Goal: Information Seeking & Learning: Learn about a topic

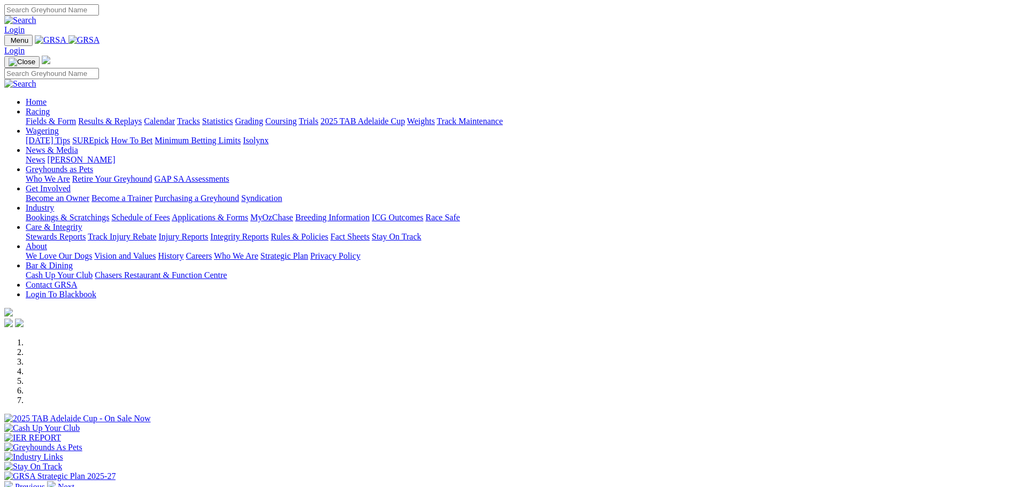
scroll to position [214, 0]
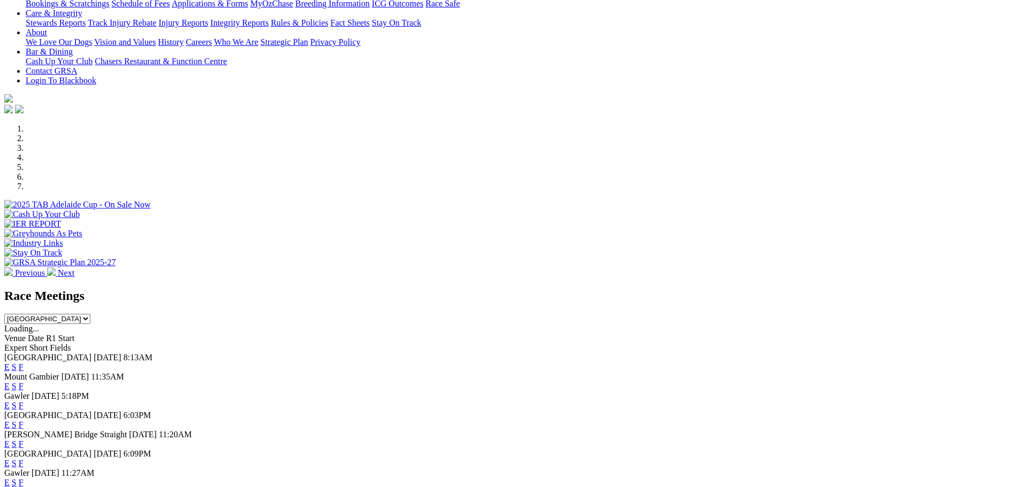
click at [24, 401] on link "F" at bounding box center [21, 405] width 5 height 9
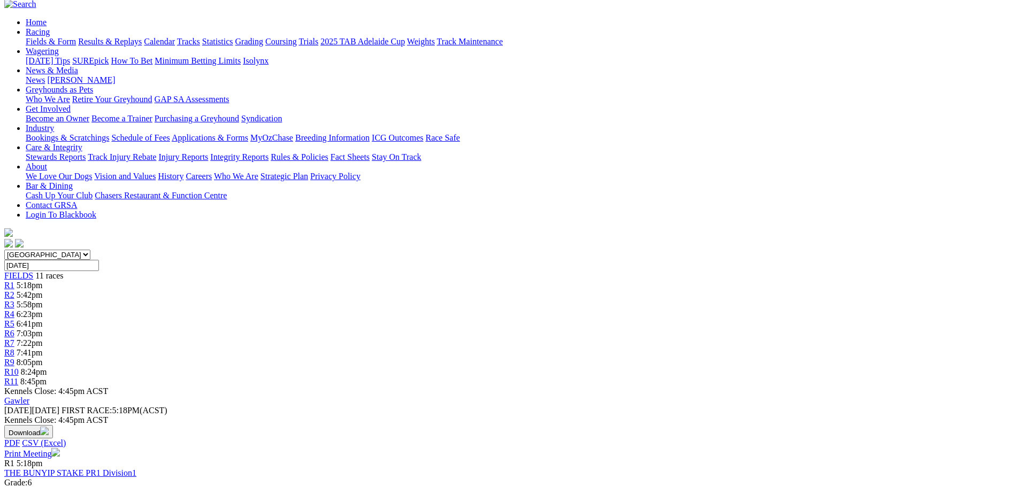
scroll to position [53, 0]
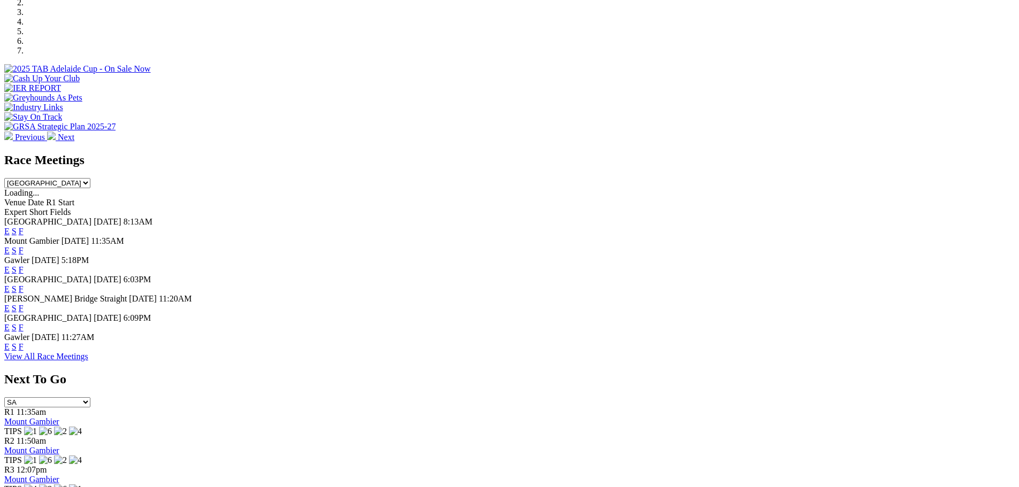
scroll to position [374, 0]
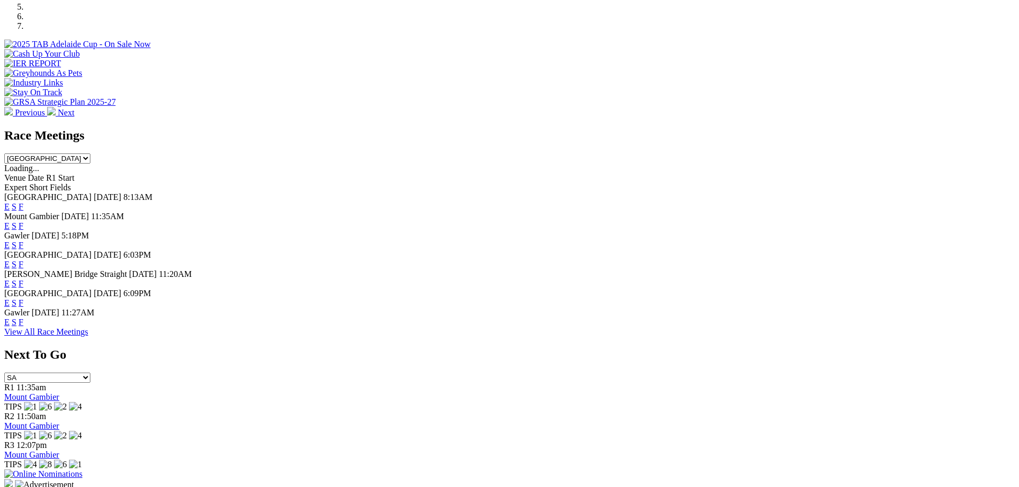
click at [24, 327] on link "F" at bounding box center [21, 322] width 5 height 9
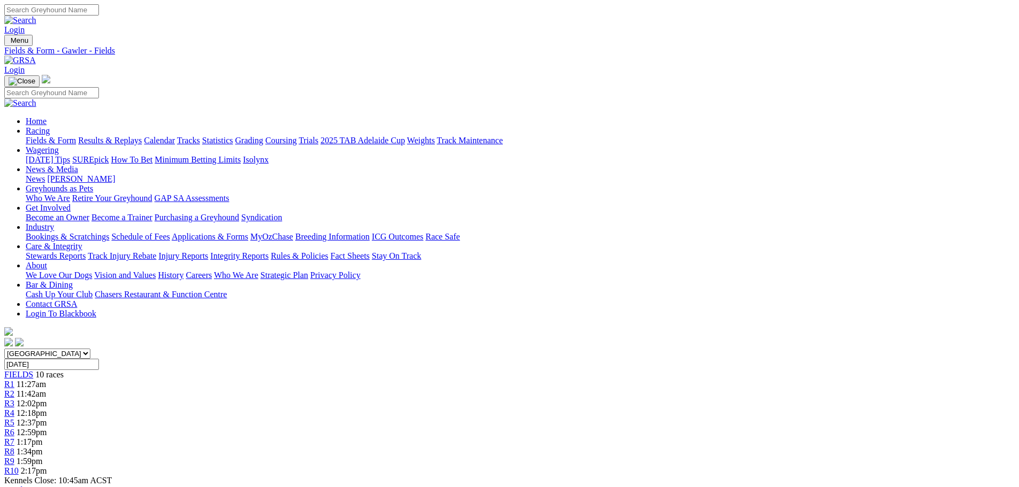
click at [142, 136] on link "Results & Replays" at bounding box center [110, 140] width 64 height 9
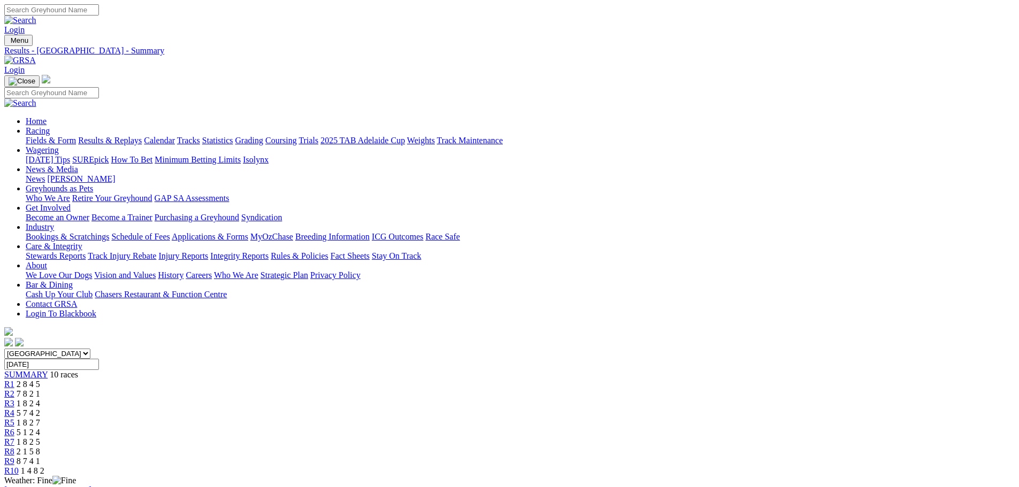
click at [233, 136] on link "Statistics" at bounding box center [217, 140] width 31 height 9
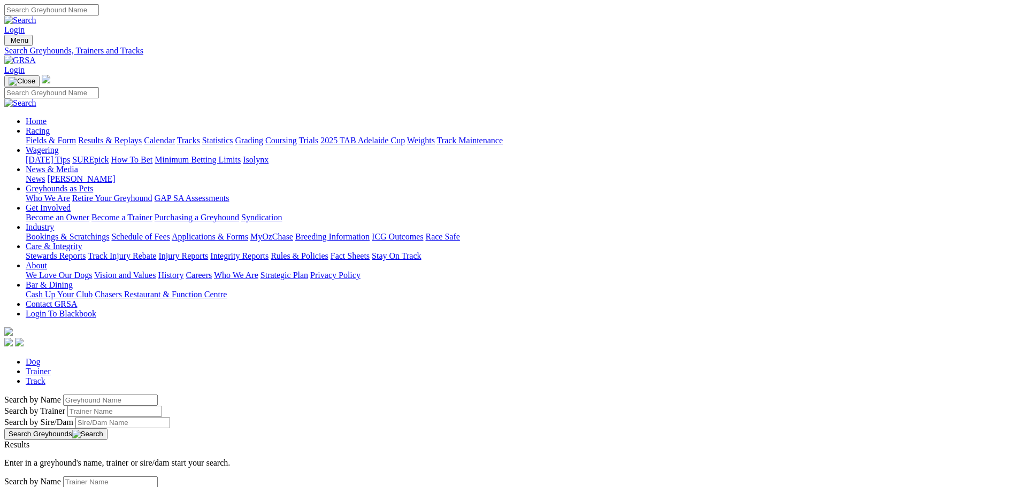
click at [158, 395] on input "Search by Greyhound name" at bounding box center [110, 400] width 95 height 11
type input "settle for less"
click at [107, 428] on button "Search Greyhounds" at bounding box center [55, 434] width 103 height 12
click at [76, 450] on link "SETTLE FOR LESS" at bounding box center [40, 454] width 72 height 9
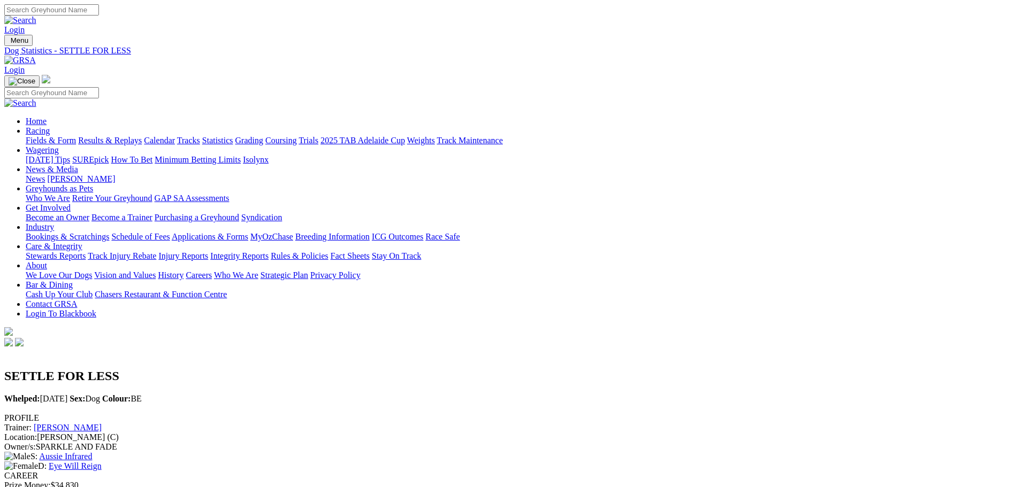
click at [233, 136] on link "Statistics" at bounding box center [217, 140] width 31 height 9
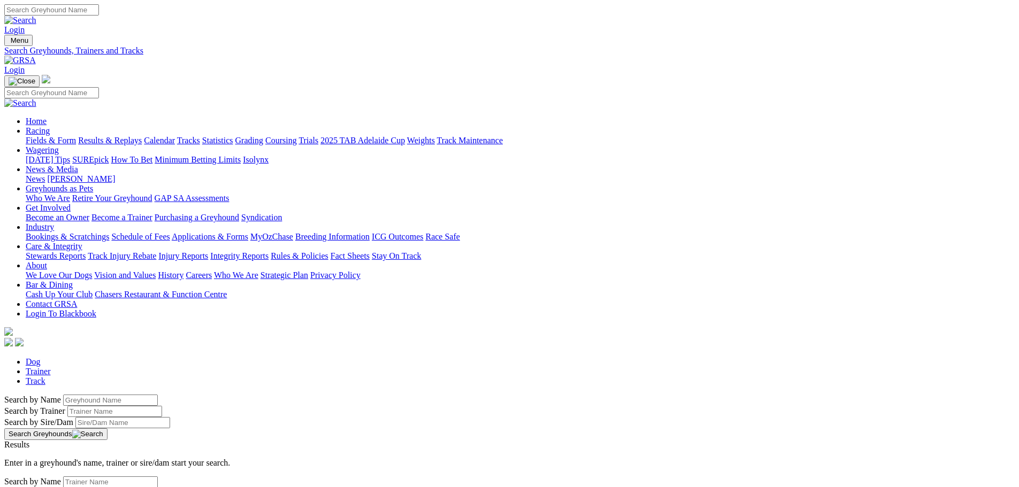
click at [158, 395] on input "Search by Greyhound name" at bounding box center [110, 400] width 95 height 11
type input "all mucked up"
click at [107, 428] on button "Search Greyhounds" at bounding box center [55, 434] width 103 height 12
click at [73, 450] on link "ALL MUCKED UP" at bounding box center [38, 454] width 68 height 9
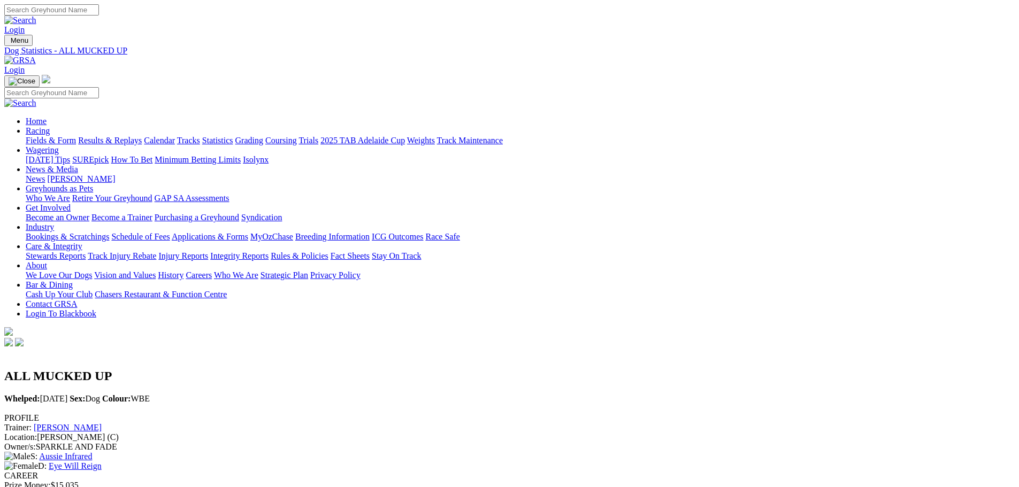
click at [142, 136] on link "Results & Replays" at bounding box center [110, 140] width 64 height 9
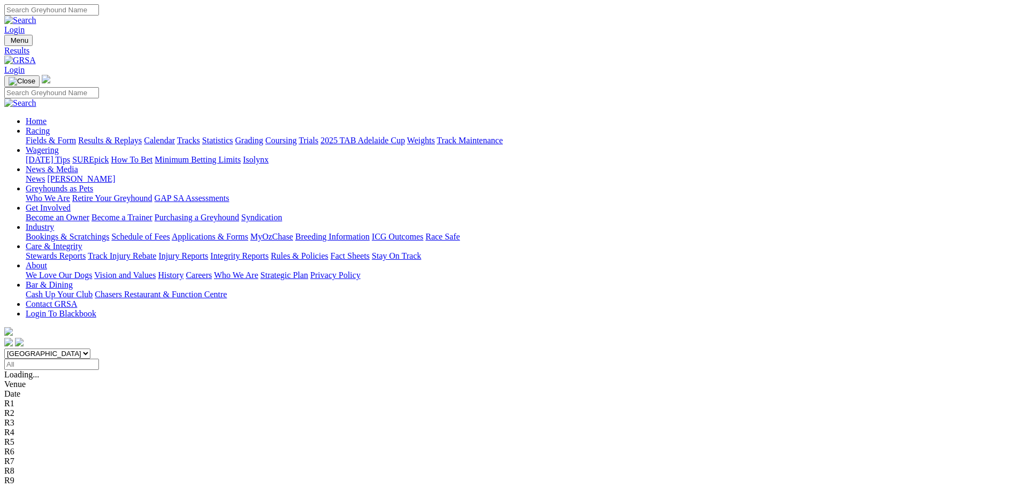
click at [76, 136] on link "Fields & Form" at bounding box center [51, 140] width 50 height 9
